Goal: Register for event/course

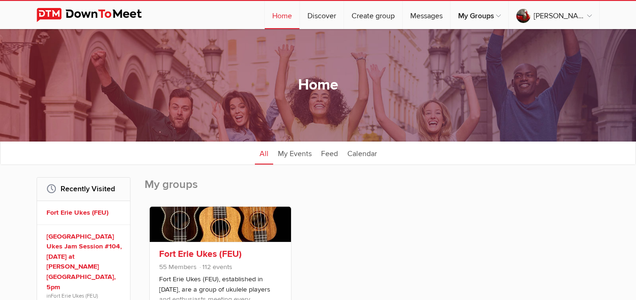
click at [216, 222] on link at bounding box center [220, 224] width 141 height 35
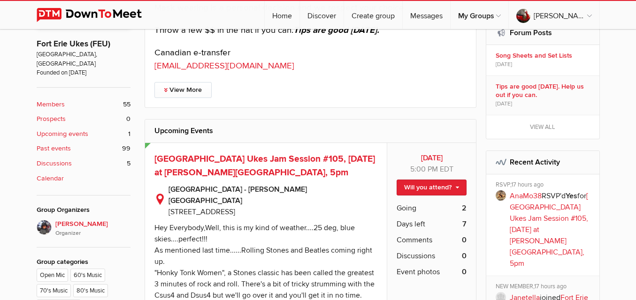
scroll to position [329, 0]
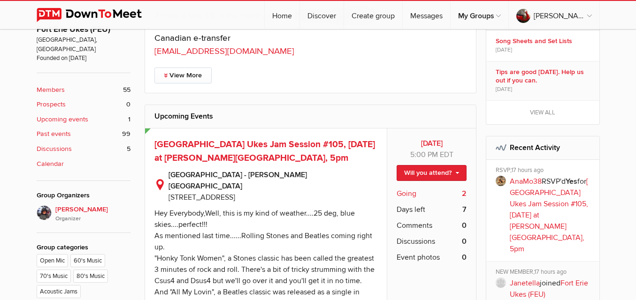
click at [405, 194] on span "Going" at bounding box center [407, 193] width 20 height 11
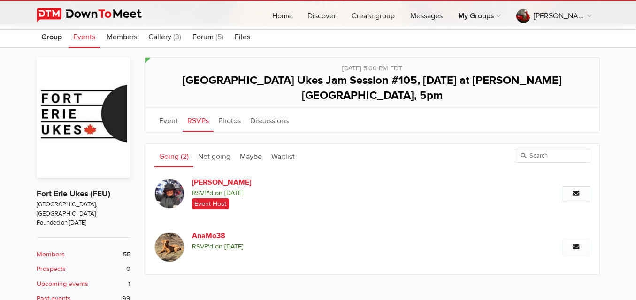
scroll to position [141, 0]
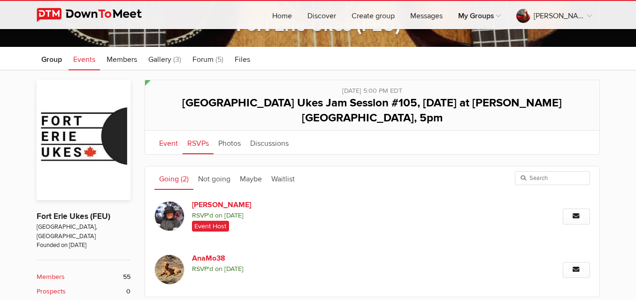
click at [171, 131] on link "Event" at bounding box center [168, 142] width 28 height 23
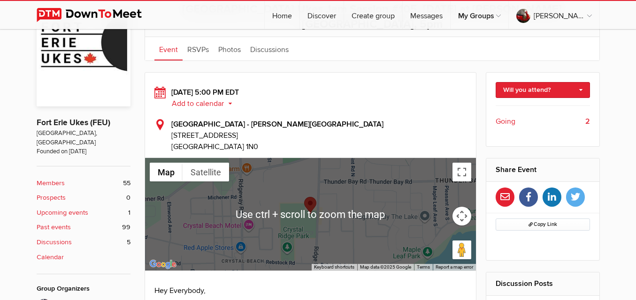
scroll to position [188, 0]
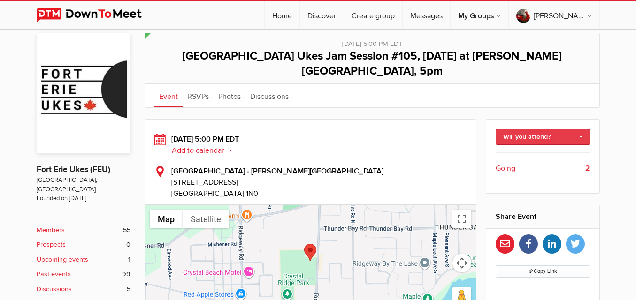
click at [533, 129] on link "Will you attend?" at bounding box center [543, 137] width 94 height 16
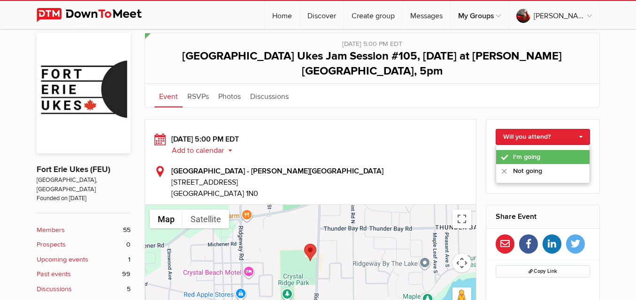
click at [529, 150] on link "I'm going" at bounding box center [542, 157] width 93 height 14
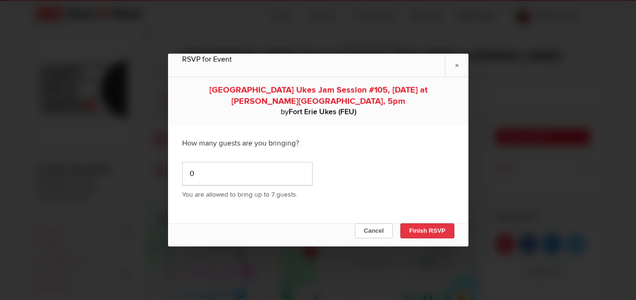
click at [415, 231] on button "Finish RSVP" at bounding box center [427, 231] width 54 height 15
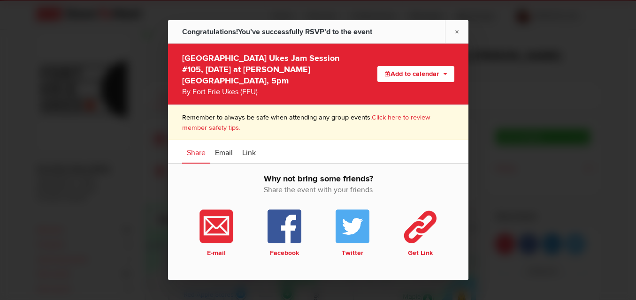
drag, startPoint x: 459, startPoint y: 36, endPoint x: 450, endPoint y: 43, distance: 11.1
click at [460, 36] on link "×" at bounding box center [456, 31] width 23 height 23
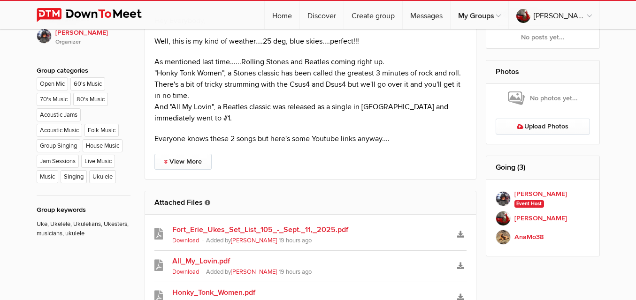
scroll to position [564, 0]
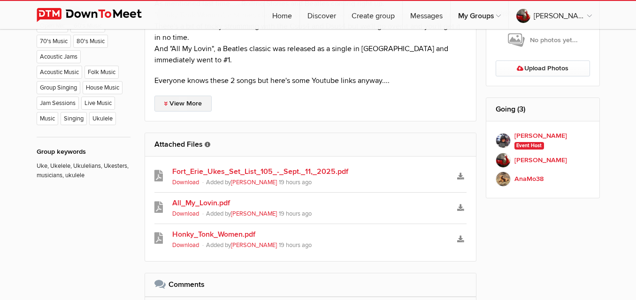
click at [184, 96] on link "View More" at bounding box center [182, 104] width 57 height 16
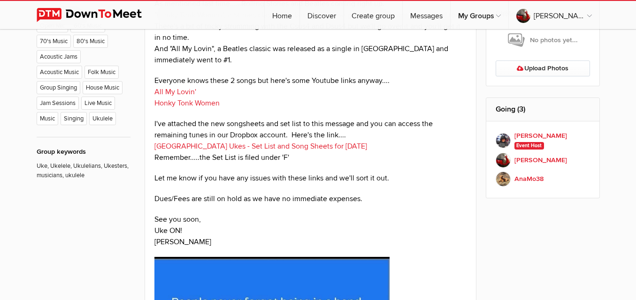
click at [314, 142] on link "[GEOGRAPHIC_DATA] Ukes - Set List and Song Sheets for [DATE]" at bounding box center [260, 146] width 213 height 9
